Goal: Task Accomplishment & Management: Complete application form

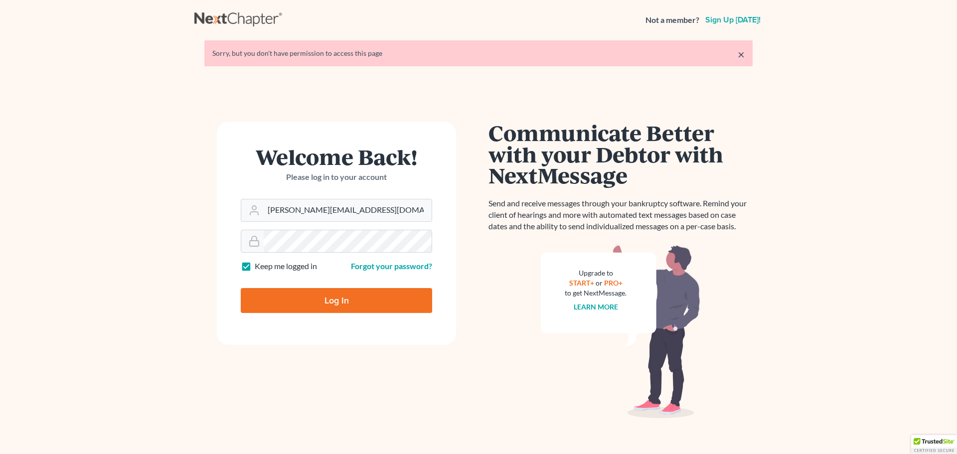
click at [323, 298] on input "Log In" at bounding box center [336, 300] width 191 height 25
type input "Thinking..."
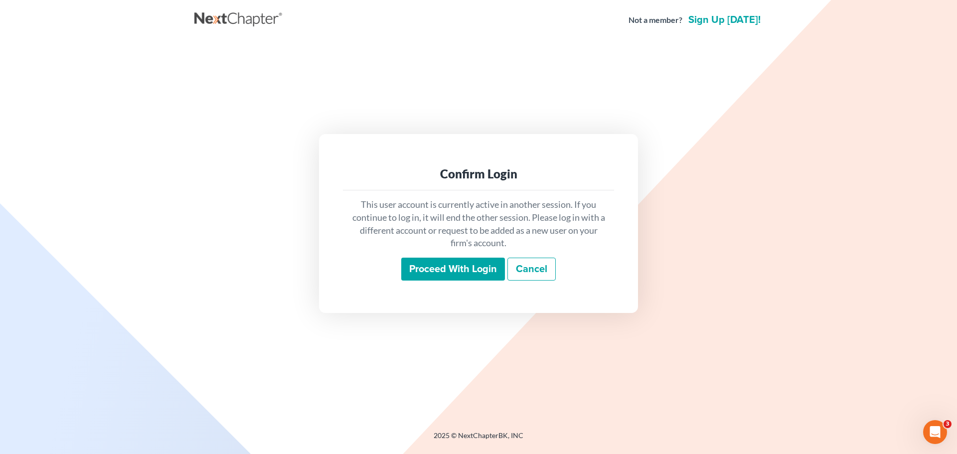
click at [427, 255] on div "This user account is currently active in another session. If you continue to lo…" at bounding box center [478, 239] width 271 height 98
click at [431, 275] on input "Proceed with login" at bounding box center [453, 269] width 104 height 23
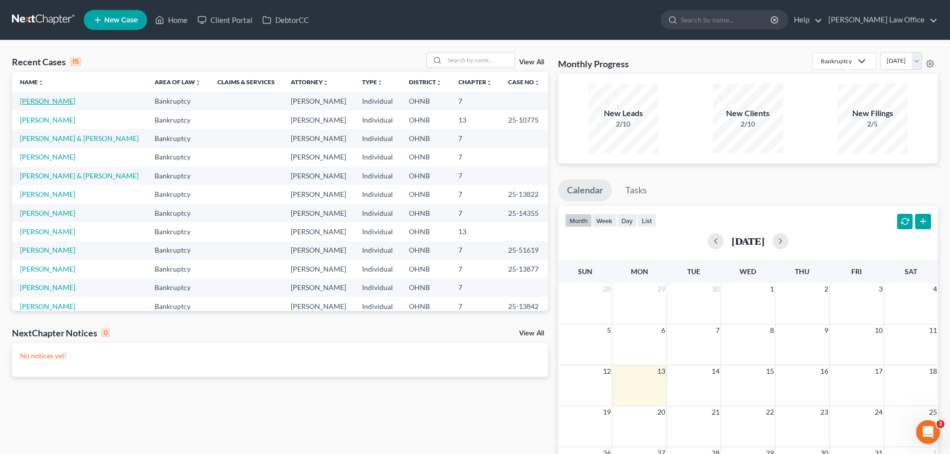
click at [59, 100] on link "[PERSON_NAME]" at bounding box center [47, 101] width 55 height 8
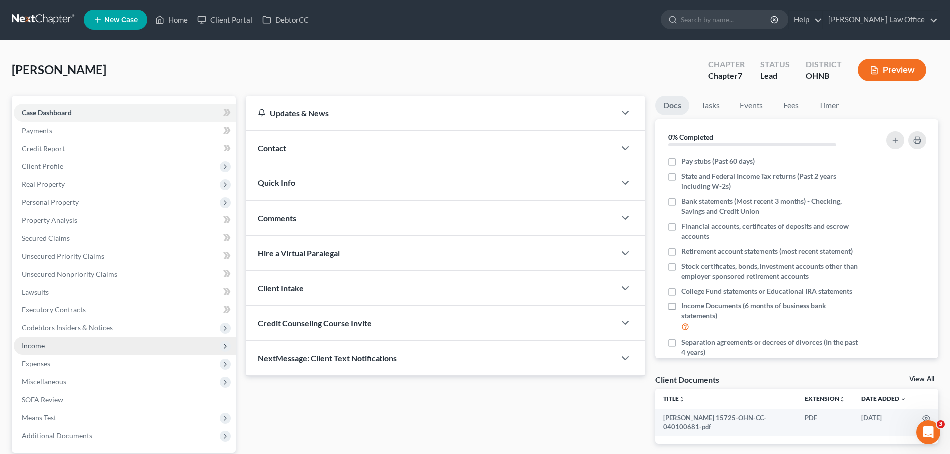
click at [57, 347] on span "Income" at bounding box center [125, 346] width 222 height 18
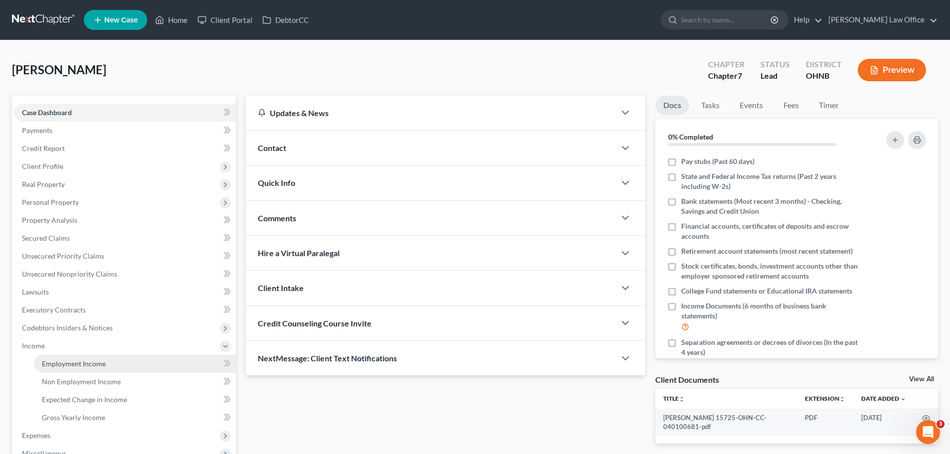
click at [78, 359] on span "Employment Income" at bounding box center [74, 363] width 64 height 8
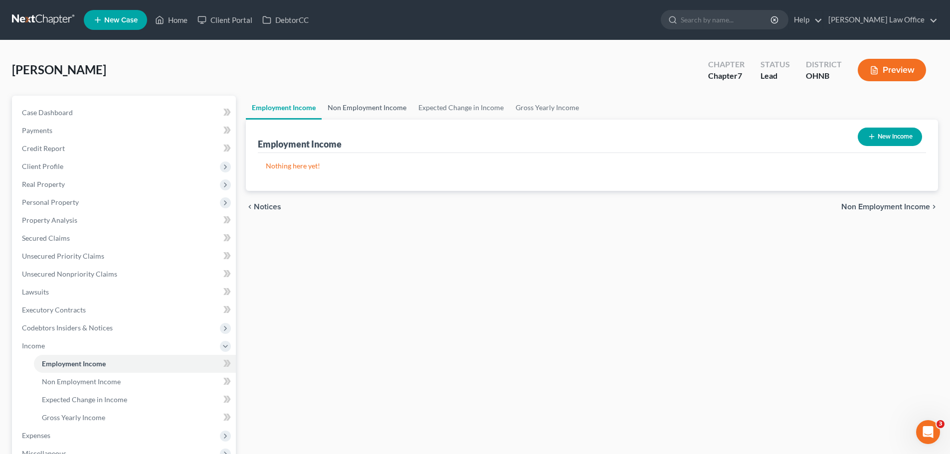
click at [348, 105] on link "Non Employment Income" at bounding box center [367, 108] width 91 height 24
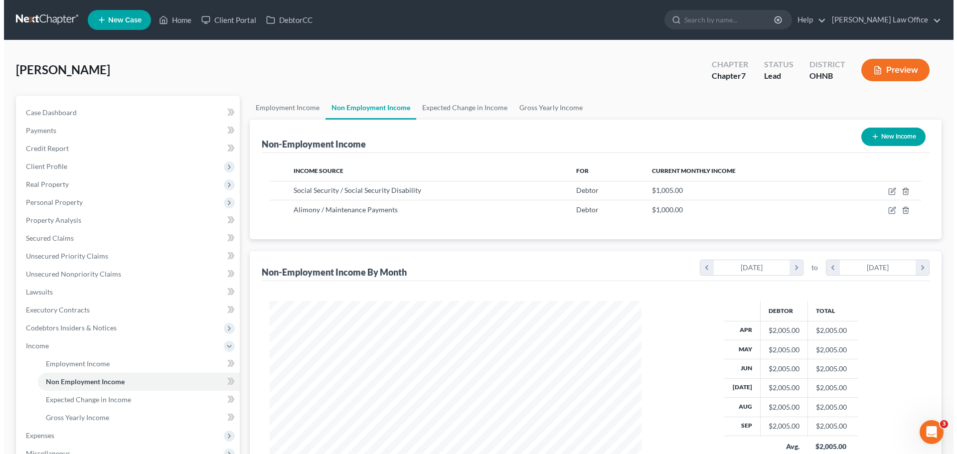
scroll to position [186, 392]
click at [443, 105] on link "Expected Change in Income" at bounding box center [460, 108] width 97 height 24
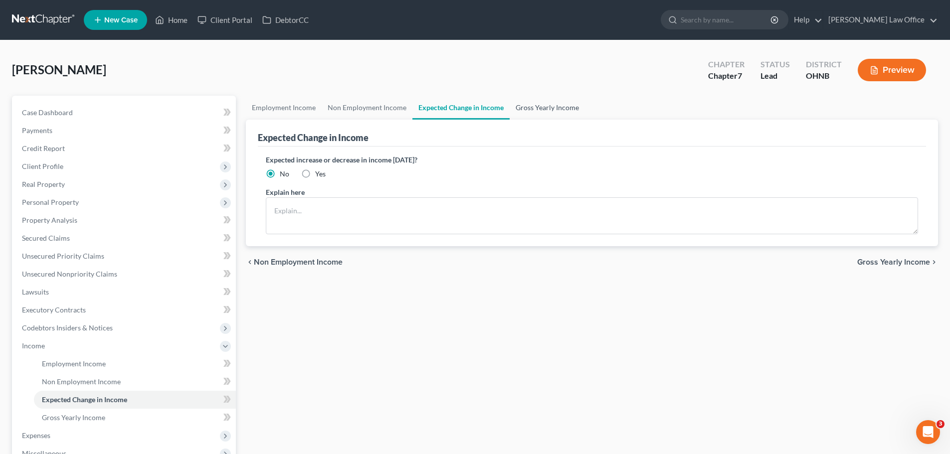
click at [549, 107] on link "Gross Yearly Income" at bounding box center [546, 108] width 75 height 24
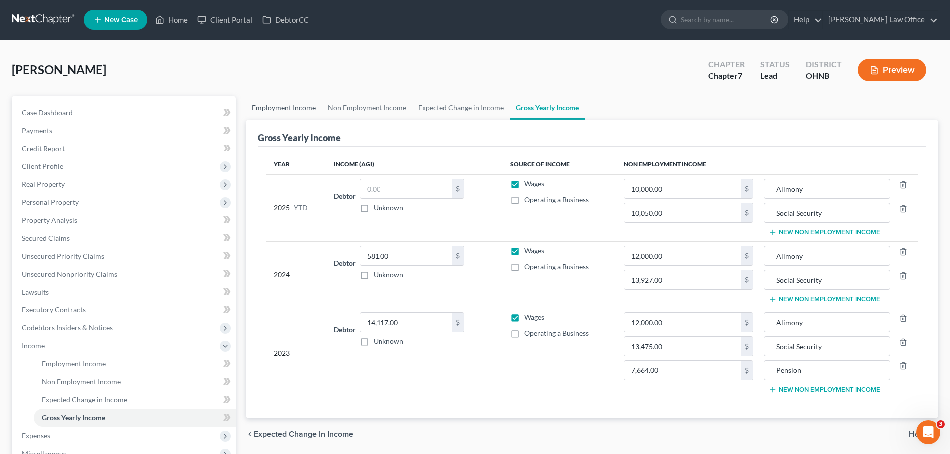
click at [293, 105] on link "Employment Income" at bounding box center [284, 108] width 76 height 24
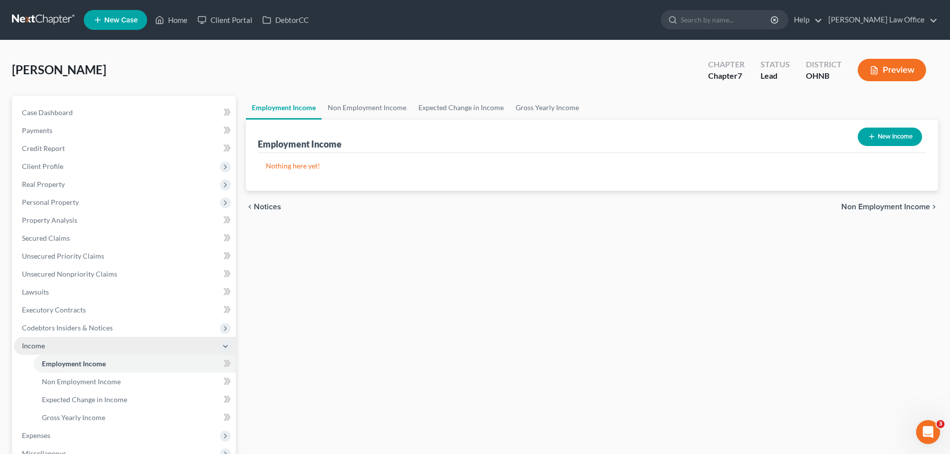
click at [35, 347] on span "Income" at bounding box center [33, 345] width 23 height 8
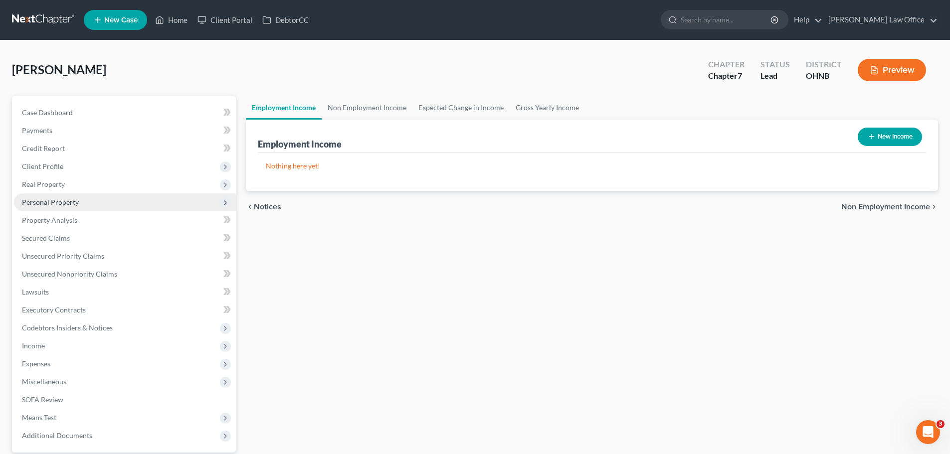
click at [70, 205] on span "Personal Property" at bounding box center [50, 202] width 57 height 8
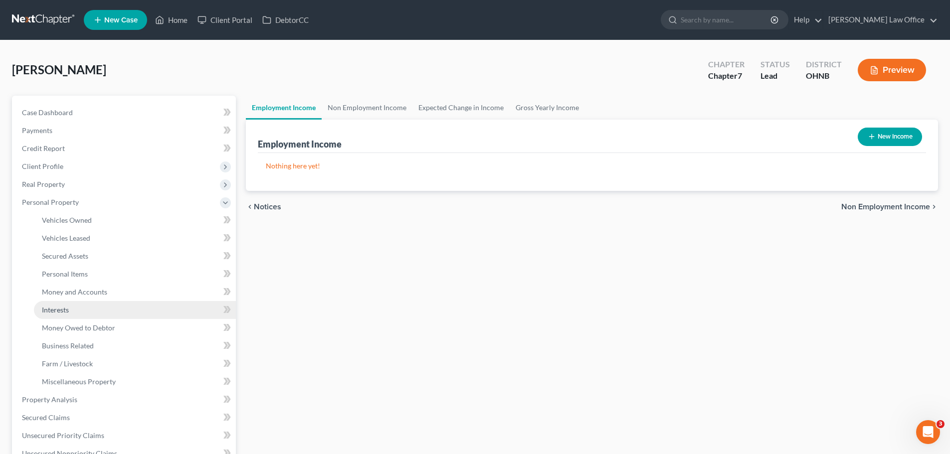
click at [80, 316] on link "Interests" at bounding box center [135, 310] width 202 height 18
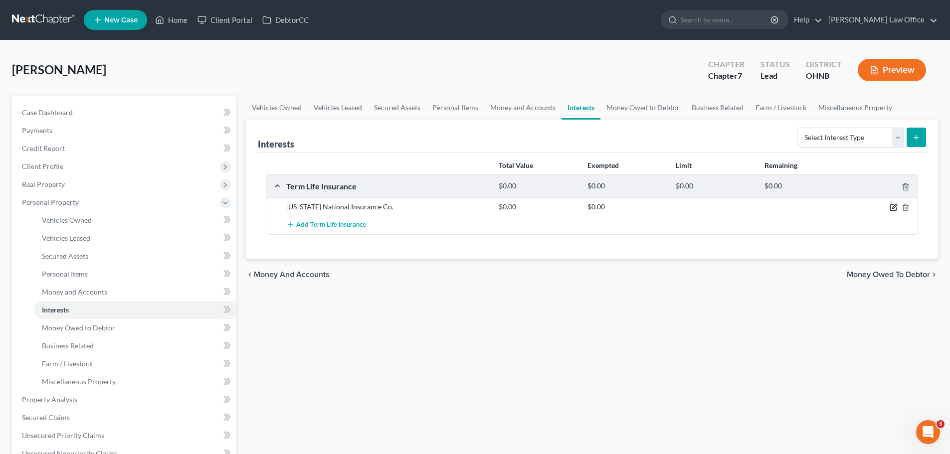
click at [895, 207] on icon "button" at bounding box center [893, 207] width 8 height 8
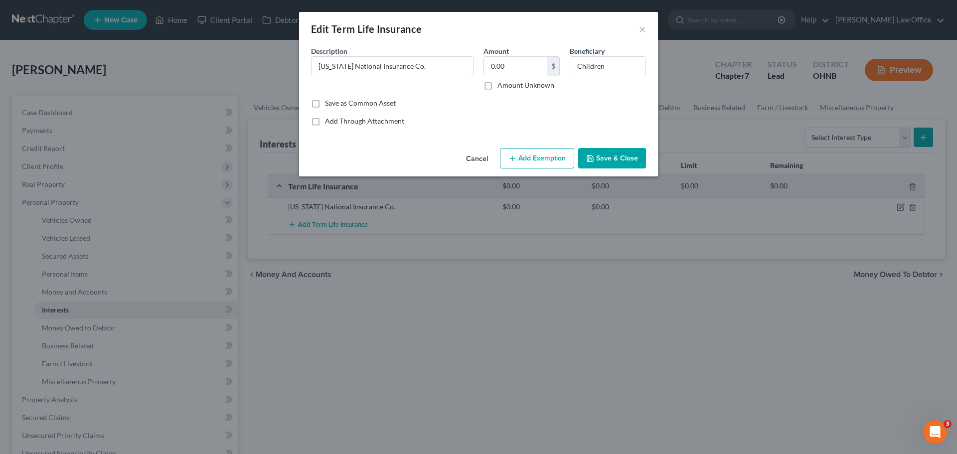
click at [609, 159] on button "Save & Close" at bounding box center [612, 158] width 68 height 21
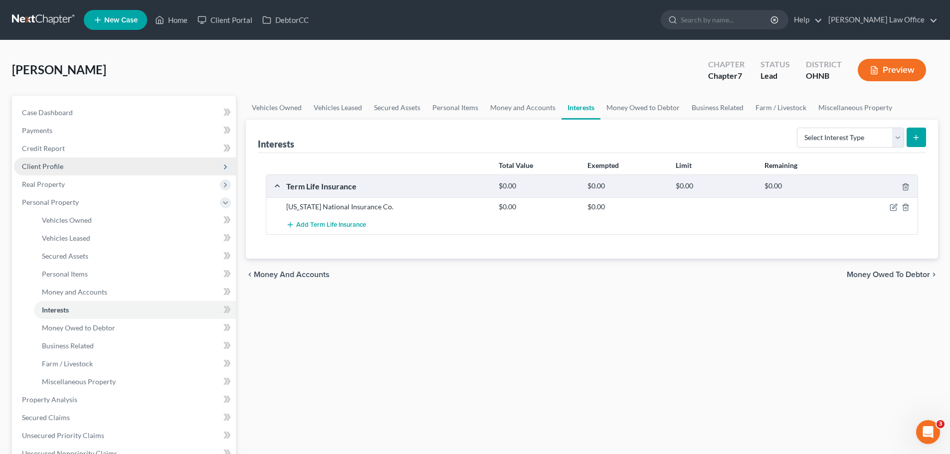
click at [59, 168] on span "Client Profile" at bounding box center [42, 166] width 41 height 8
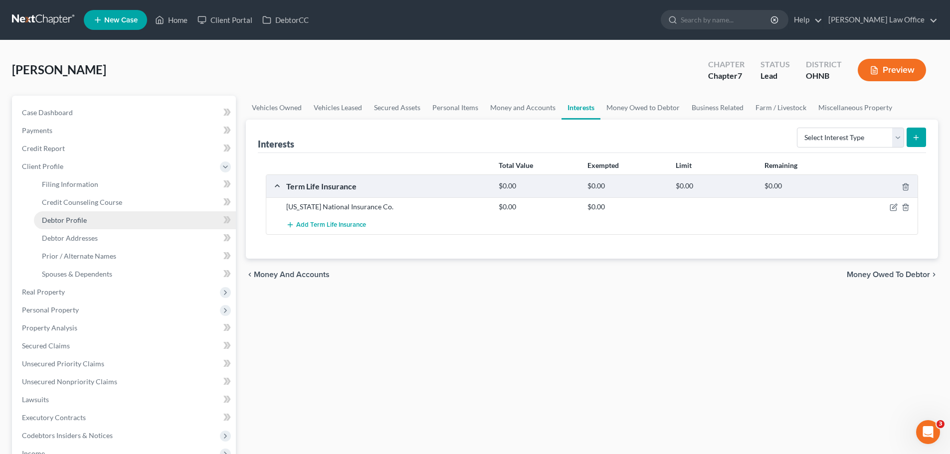
click at [83, 217] on span "Debtor Profile" at bounding box center [64, 220] width 45 height 8
select select "0"
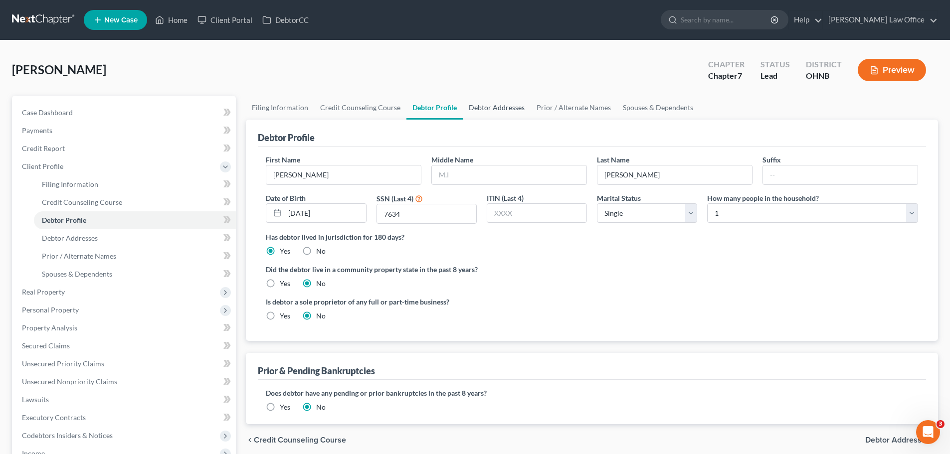
click at [497, 108] on link "Debtor Addresses" at bounding box center [497, 108] width 68 height 24
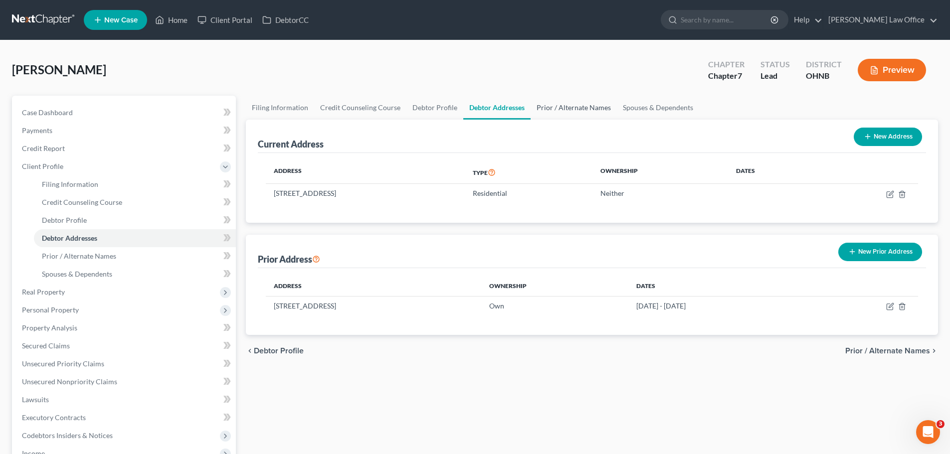
click at [565, 109] on link "Prior / Alternate Names" at bounding box center [573, 108] width 86 height 24
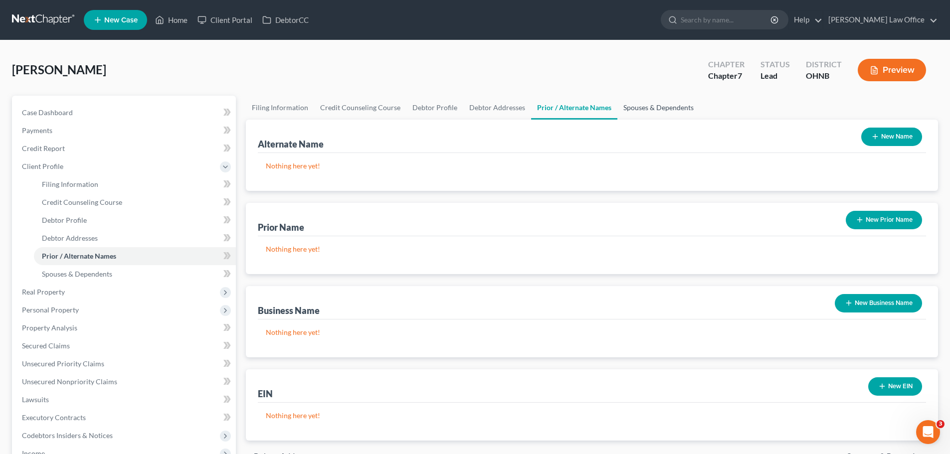
click at [683, 106] on link "Spouses & Dependents" at bounding box center [658, 108] width 82 height 24
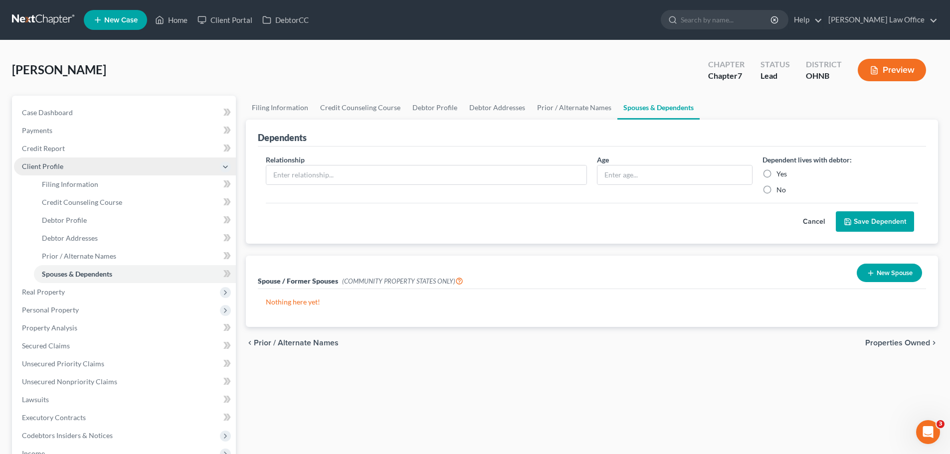
click at [46, 169] on span "Client Profile" at bounding box center [42, 166] width 41 height 8
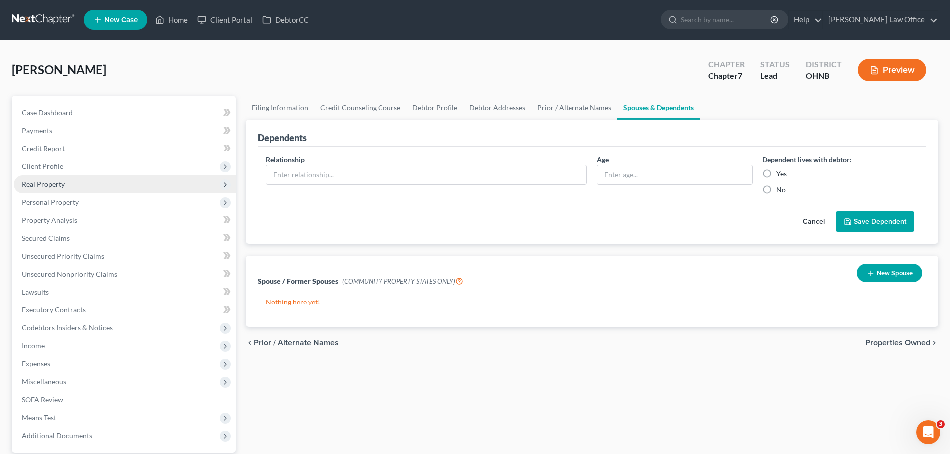
click at [49, 180] on span "Real Property" at bounding box center [43, 184] width 43 height 8
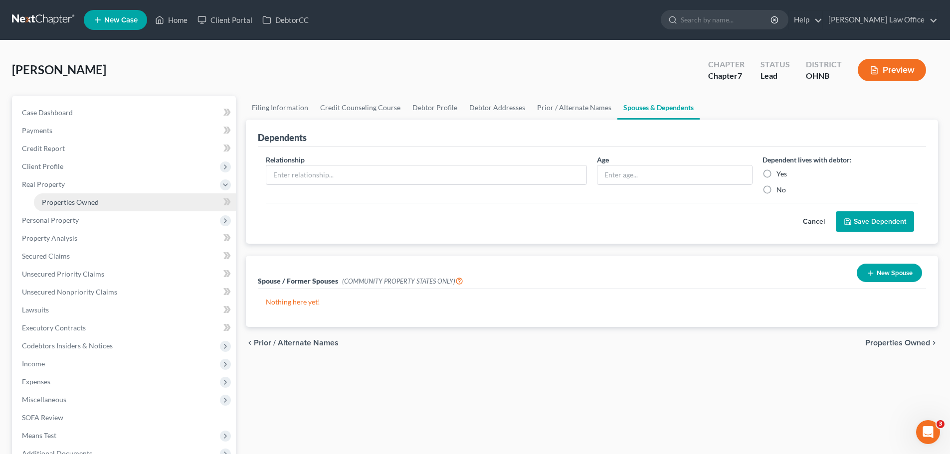
click at [85, 201] on span "Properties Owned" at bounding box center [70, 202] width 57 height 8
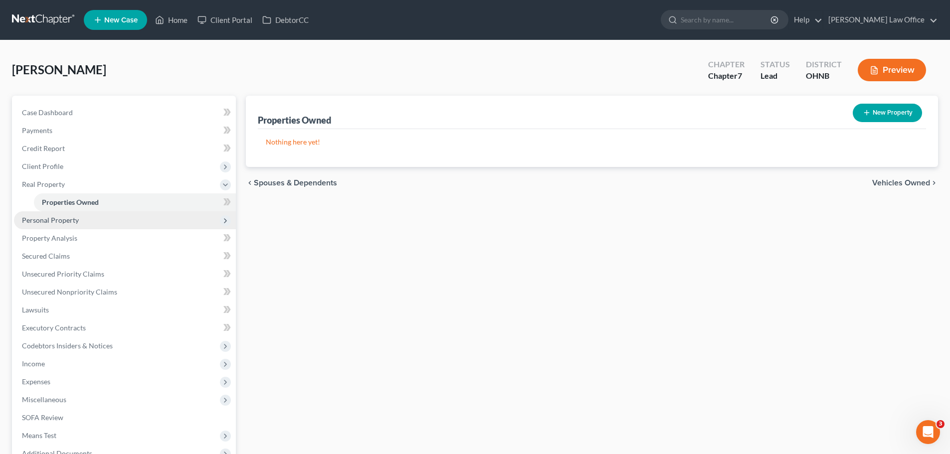
click at [52, 221] on span "Personal Property" at bounding box center [50, 220] width 57 height 8
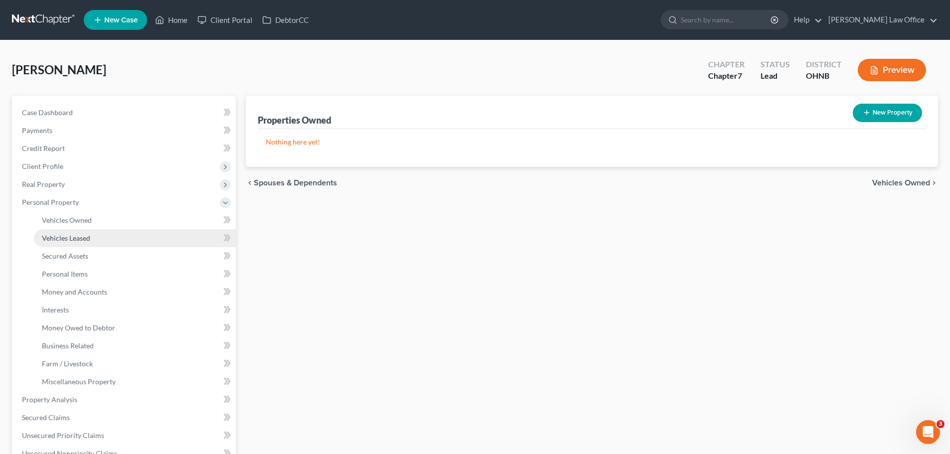
click at [84, 239] on span "Vehicles Leased" at bounding box center [66, 238] width 48 height 8
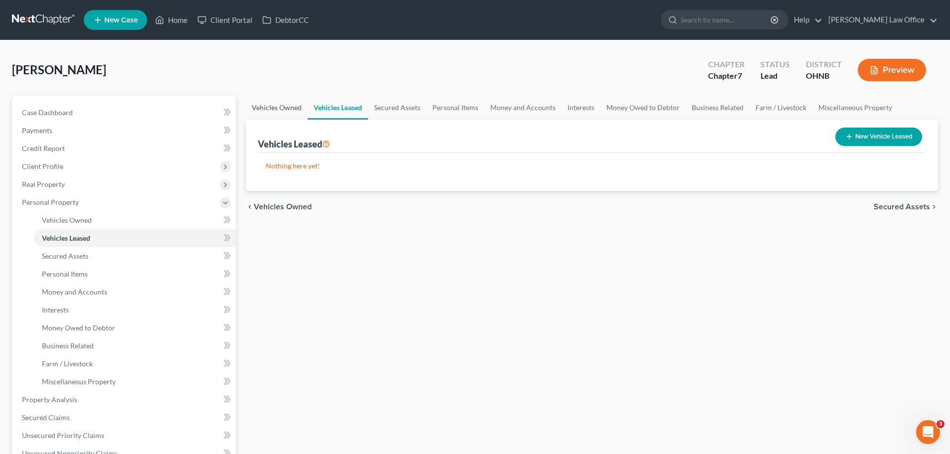
click at [267, 107] on link "Vehicles Owned" at bounding box center [277, 108] width 62 height 24
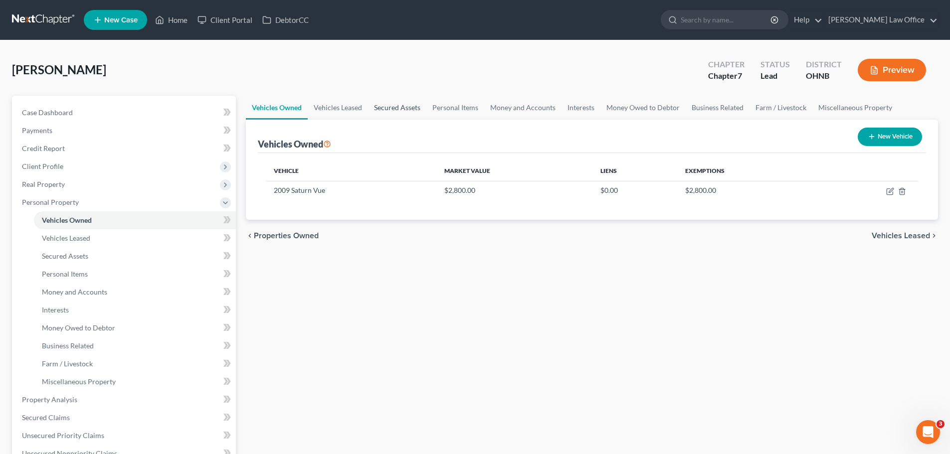
click at [400, 105] on link "Secured Assets" at bounding box center [397, 108] width 58 height 24
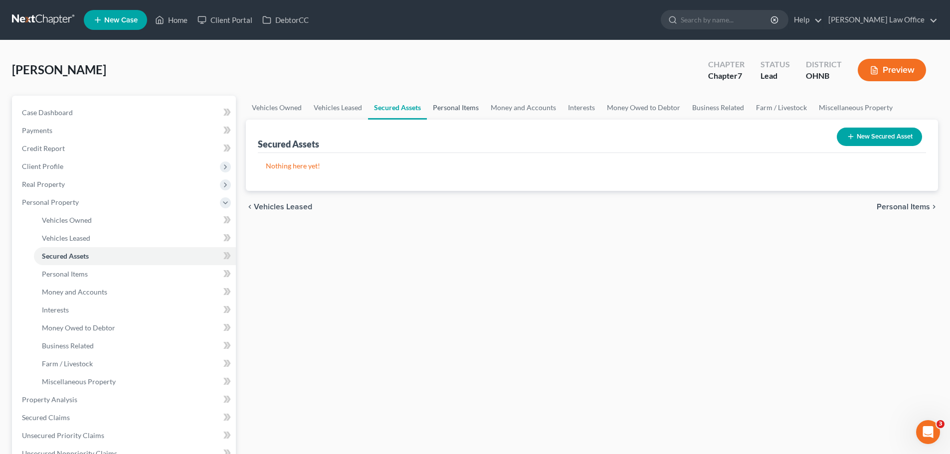
click at [455, 106] on link "Personal Items" at bounding box center [456, 108] width 58 height 24
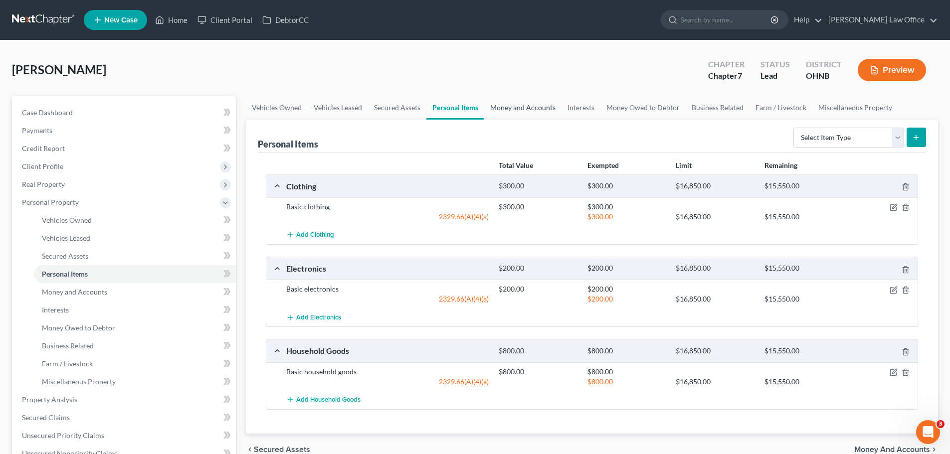
click at [512, 107] on link "Money and Accounts" at bounding box center [522, 108] width 77 height 24
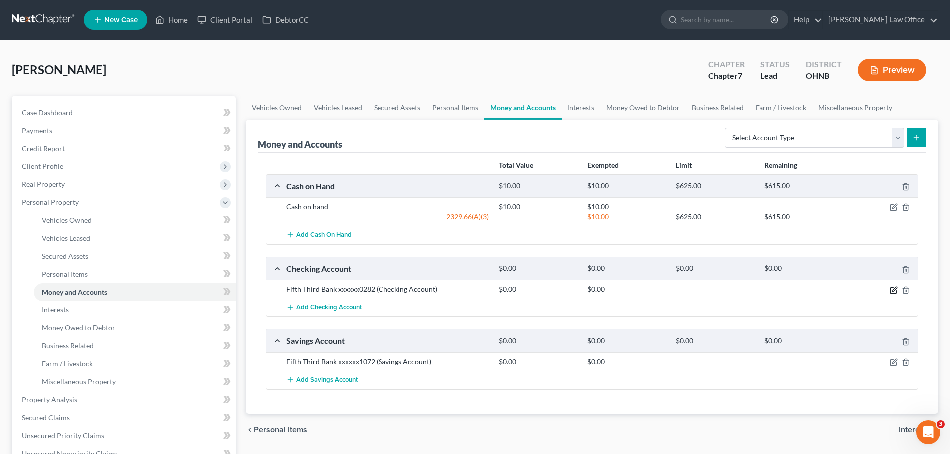
click at [894, 292] on icon "button" at bounding box center [893, 290] width 8 height 8
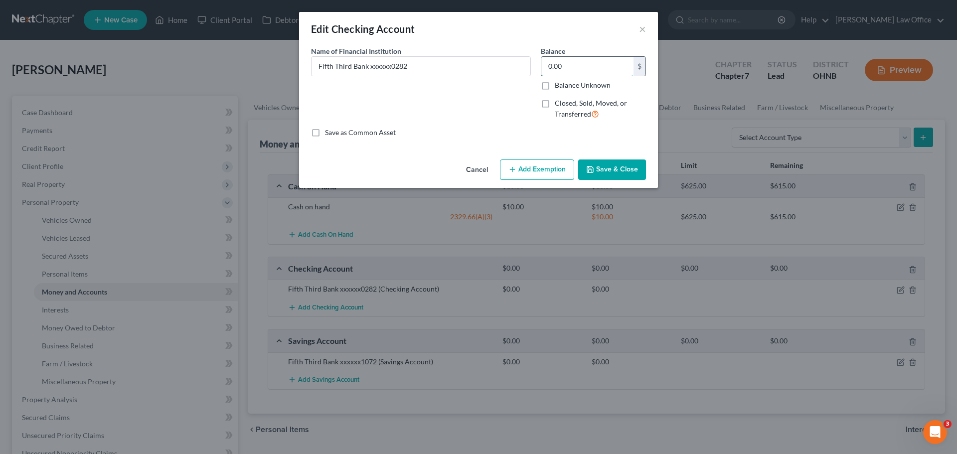
click at [580, 62] on input "0.00" at bounding box center [587, 66] width 92 height 19
type input "482.00"
click at [533, 167] on button "Add Exemption" at bounding box center [537, 170] width 74 height 21
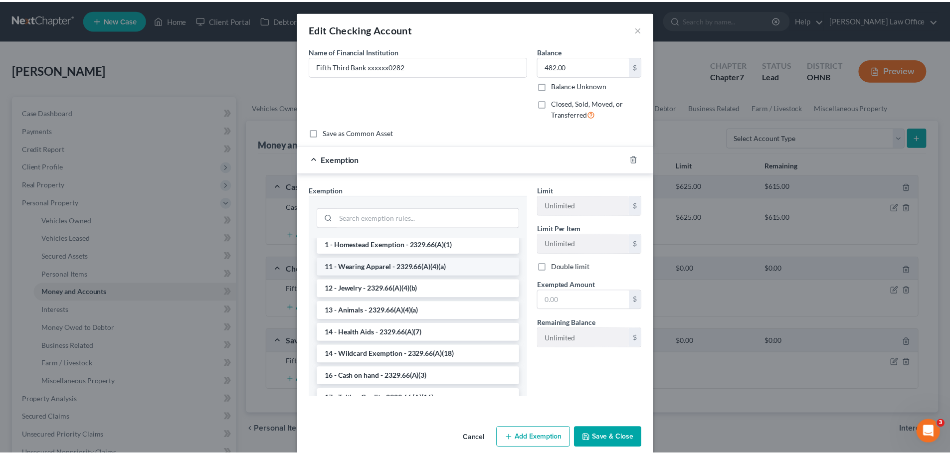
scroll to position [150, 0]
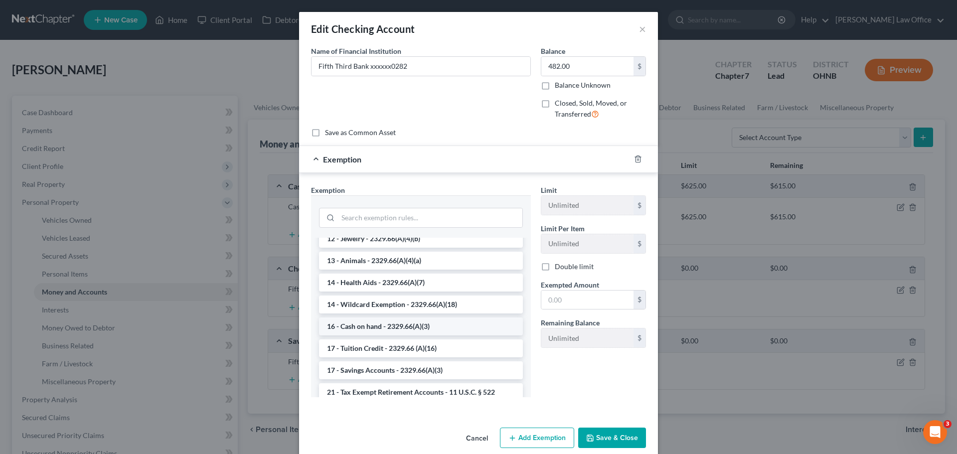
click at [387, 328] on li "16 - Cash on hand - 2329.66(A)(3)" at bounding box center [421, 327] width 204 height 18
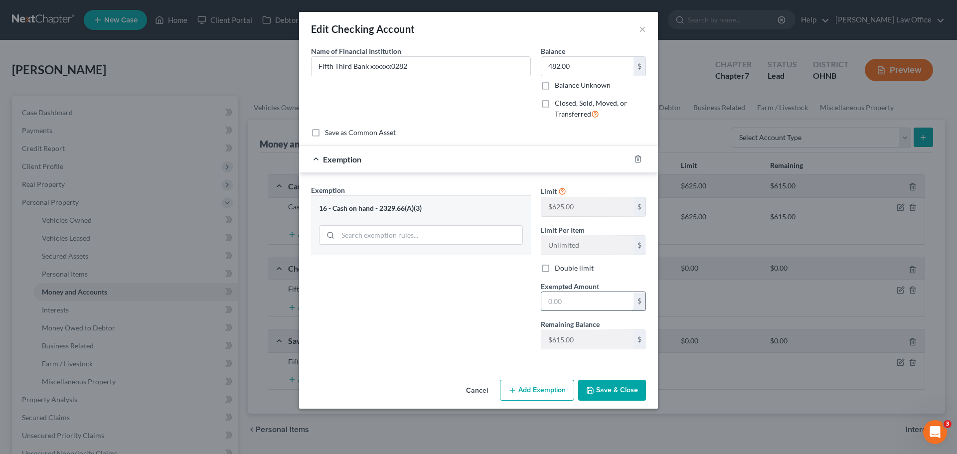
click at [574, 299] on input "text" at bounding box center [587, 301] width 92 height 19
type input "482.00"
click at [629, 390] on button "Save & Close" at bounding box center [612, 390] width 68 height 21
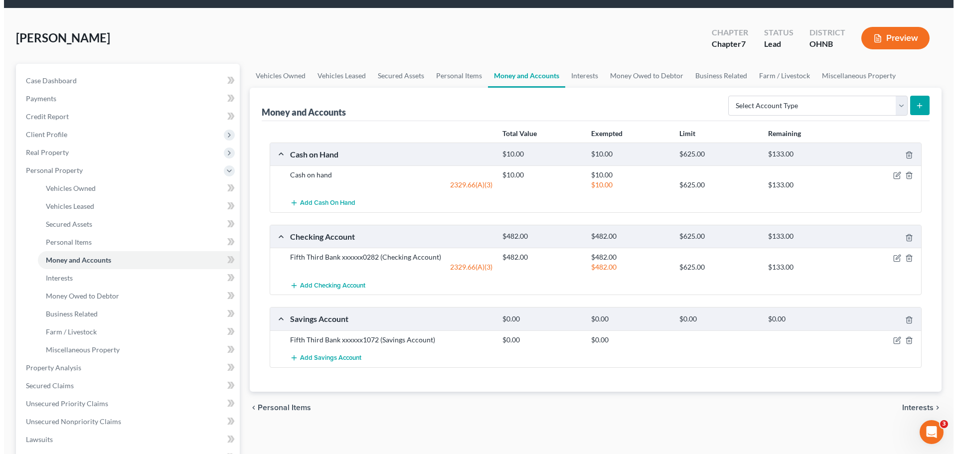
scroll to position [50, 0]
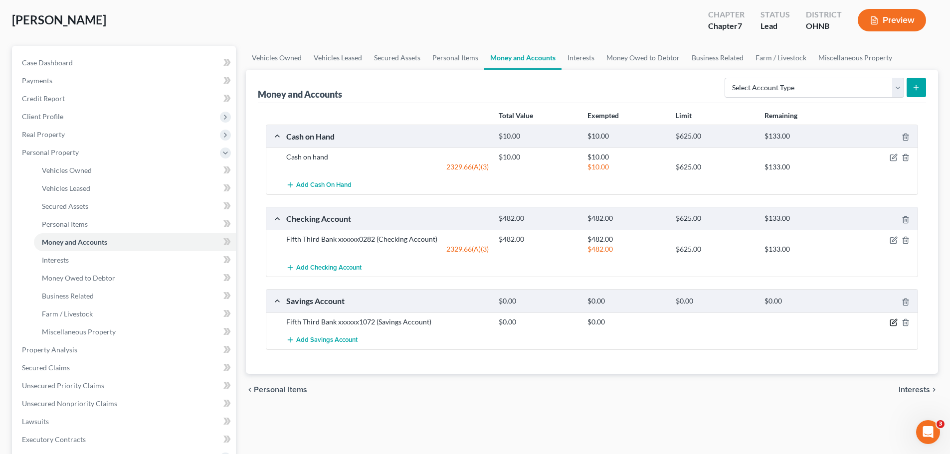
click at [893, 322] on icon "button" at bounding box center [893, 323] width 8 height 8
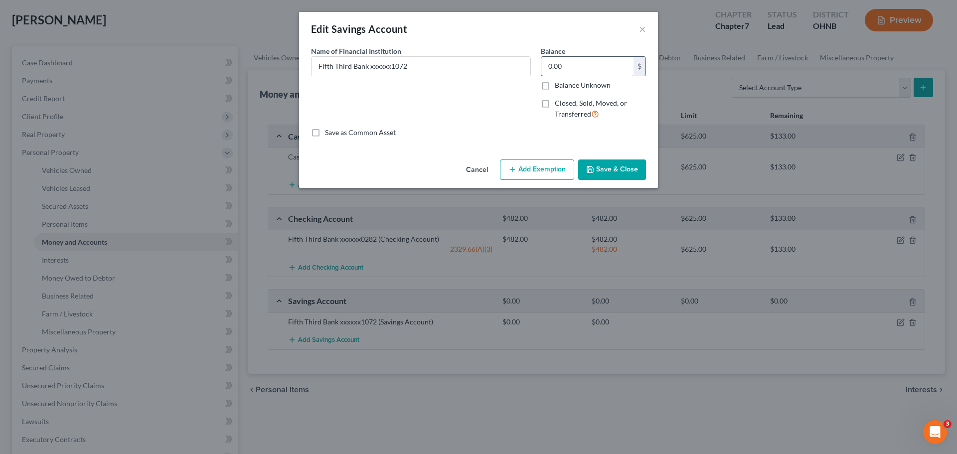
click at [584, 68] on input "0.00" at bounding box center [587, 66] width 92 height 19
type input "350.00"
click at [541, 168] on button "Add Exemption" at bounding box center [537, 170] width 74 height 21
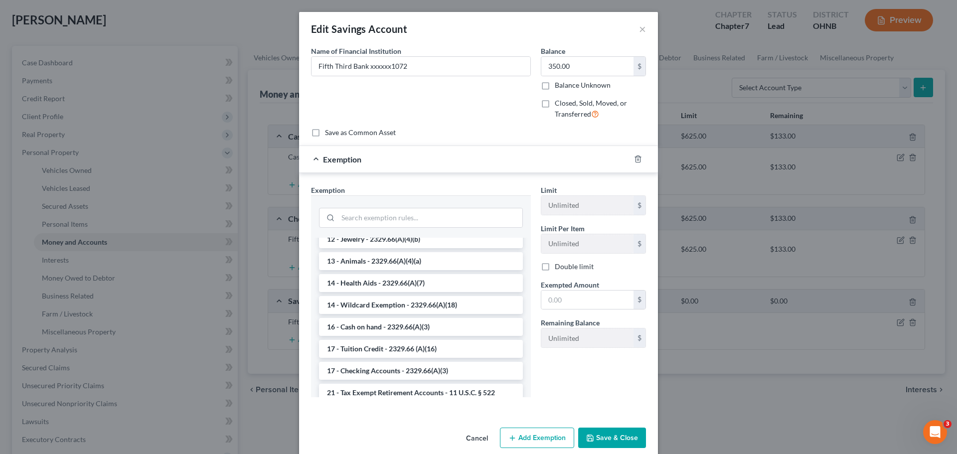
scroll to position [150, 0]
click at [390, 324] on li "16 - Cash on hand - 2329.66(A)(3)" at bounding box center [421, 327] width 204 height 18
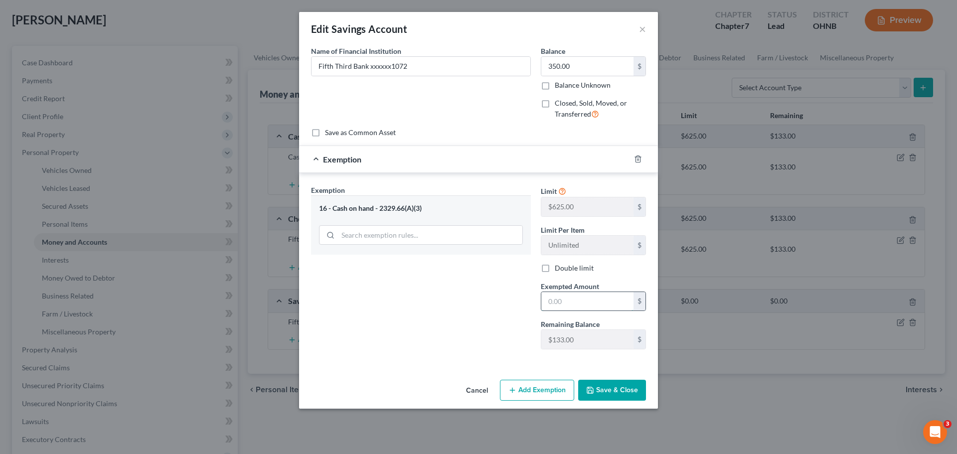
click at [583, 302] on input "text" at bounding box center [587, 301] width 92 height 19
type input "133.00"
click at [531, 389] on button "Add Exemption" at bounding box center [537, 390] width 74 height 21
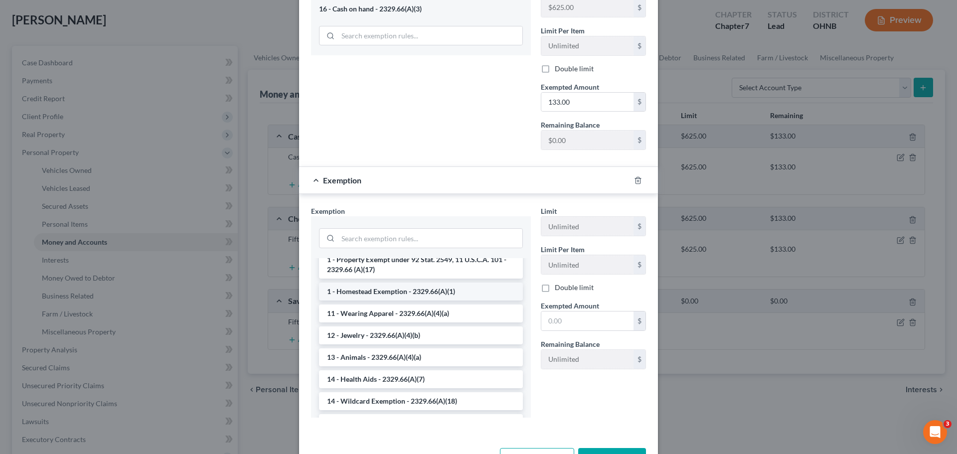
scroll to position [100, 0]
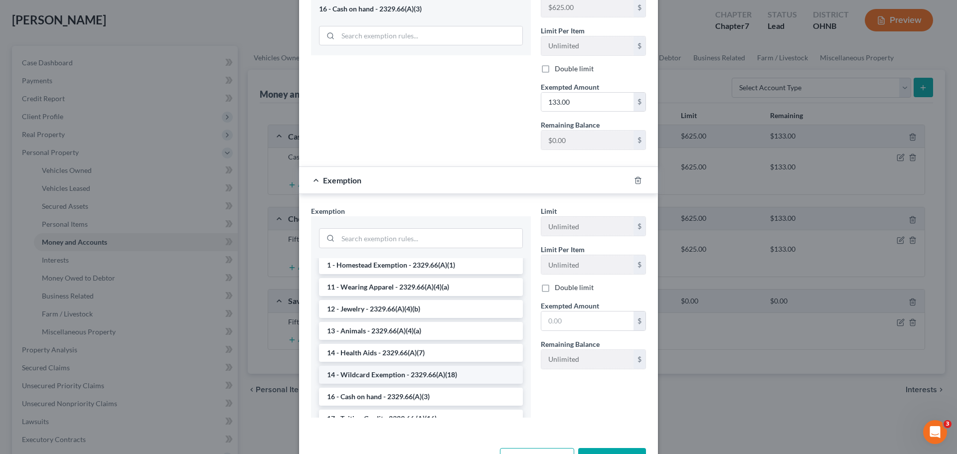
click at [394, 375] on li "14 - Wildcard Exemption - 2329.66(A)(18)" at bounding box center [421, 375] width 204 height 18
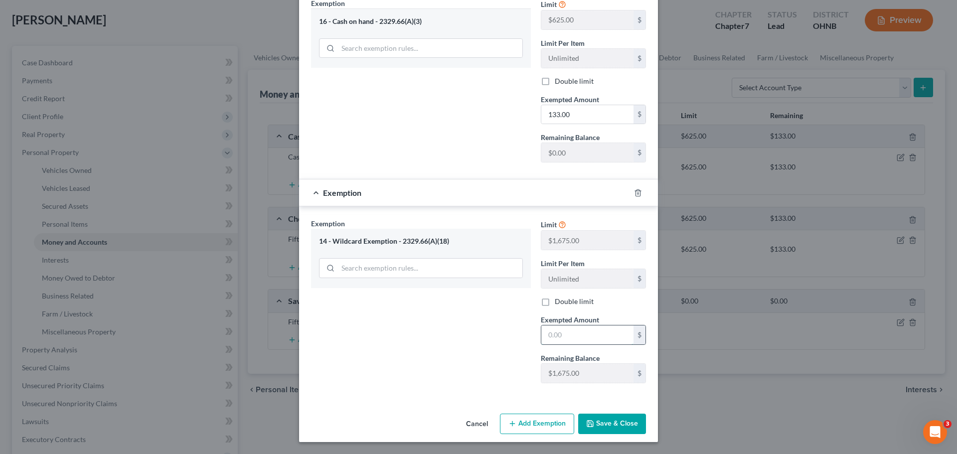
click at [568, 334] on input "text" at bounding box center [587, 335] width 92 height 19
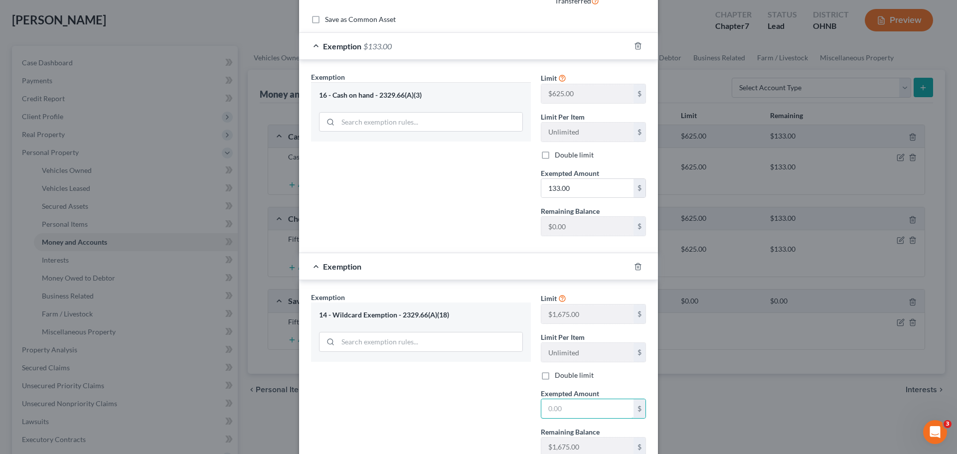
scroll to position [137, 0]
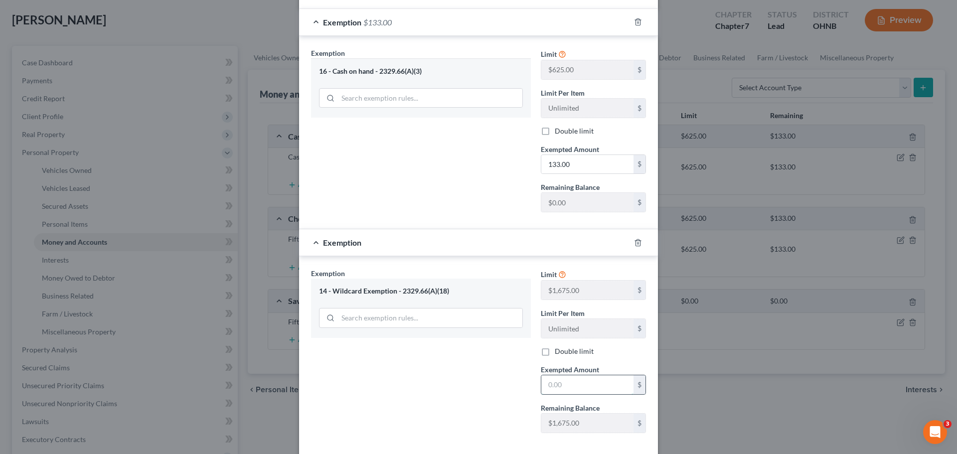
click at [559, 383] on input "text" at bounding box center [587, 384] width 92 height 19
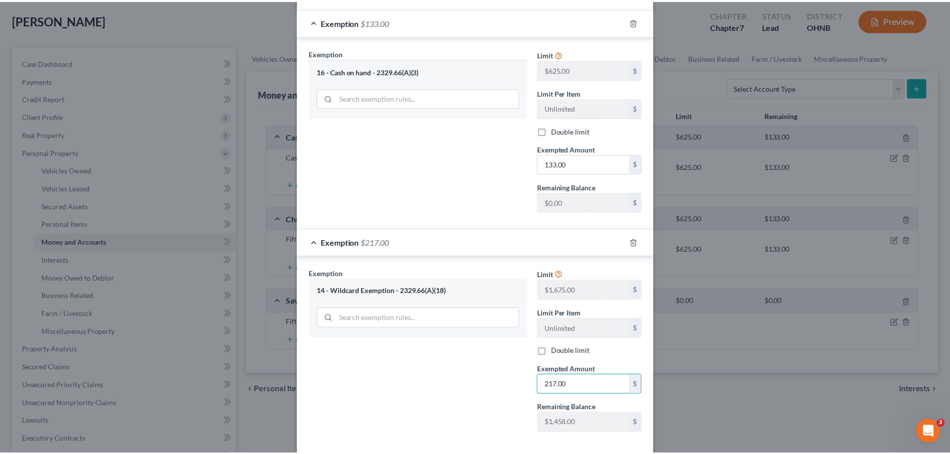
scroll to position [187, 0]
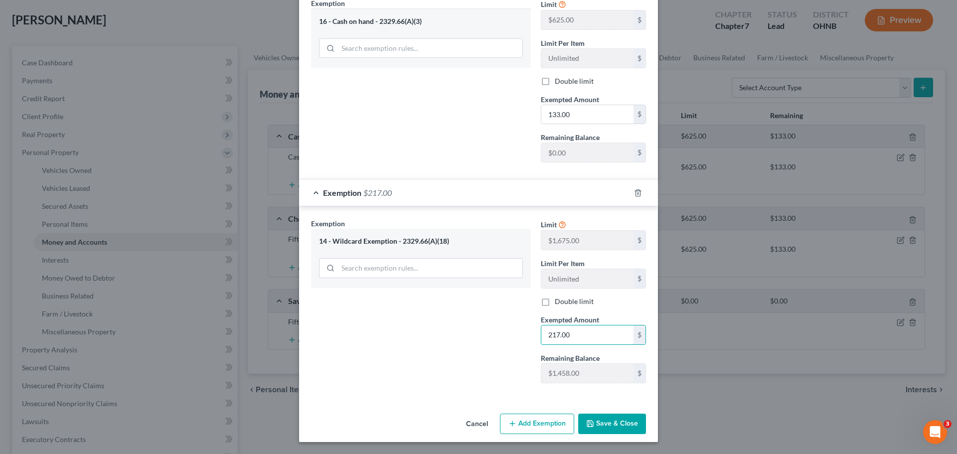
type input "217.00"
click at [619, 426] on button "Save & Close" at bounding box center [612, 424] width 68 height 21
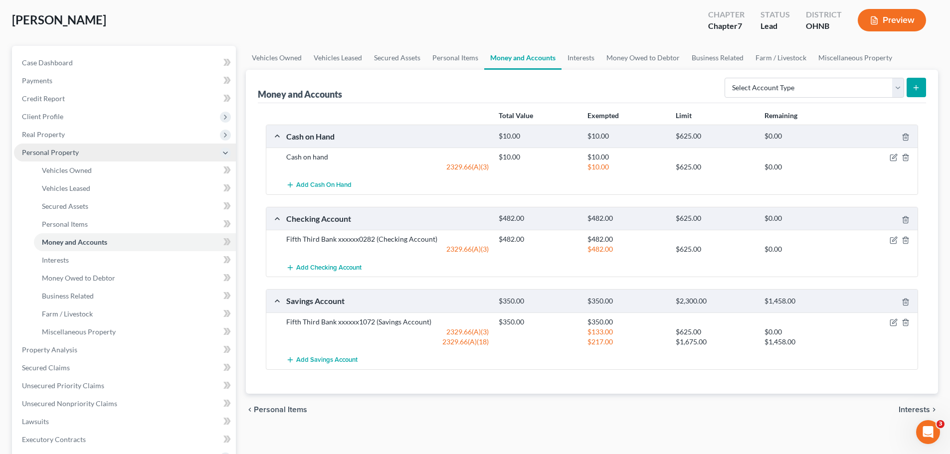
click at [57, 145] on span "Personal Property" at bounding box center [125, 153] width 222 height 18
